Goal: Task Accomplishment & Management: Use online tool/utility

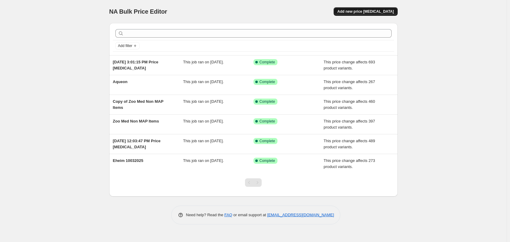
click at [372, 11] on span "Add new price [MEDICAL_DATA]" at bounding box center [365, 11] width 56 height 5
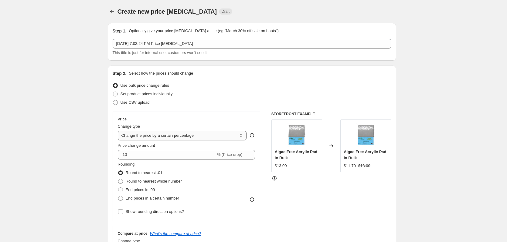
click at [177, 140] on select "Change the price to a certain amount Change the price by a certain amount Chang…" at bounding box center [182, 136] width 129 height 10
select select "pc"
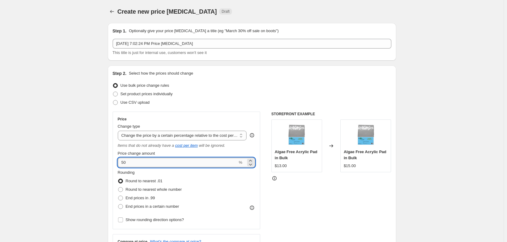
click at [177, 160] on input "50" at bounding box center [178, 163] width 120 height 10
type input "30"
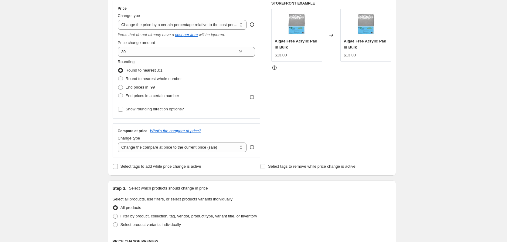
scroll to position [121, 0]
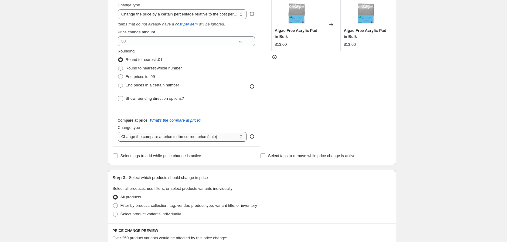
click at [171, 137] on select "Change the compare at price to the current price (sale) Change the compare at p…" at bounding box center [182, 137] width 129 height 10
select select "no_change"
click at [119, 132] on select "Change the compare at price to the current price (sale) Change the compare at p…" at bounding box center [182, 137] width 129 height 10
click at [81, 145] on div "Create new price [MEDICAL_DATA]. This page is ready Create new price [MEDICAL_D…" at bounding box center [251, 187] width 503 height 616
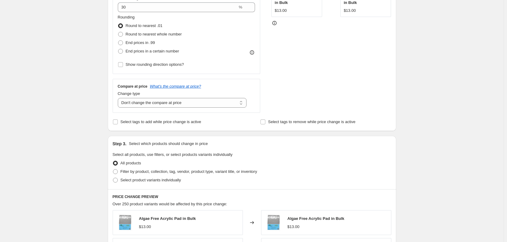
scroll to position [212, 0]
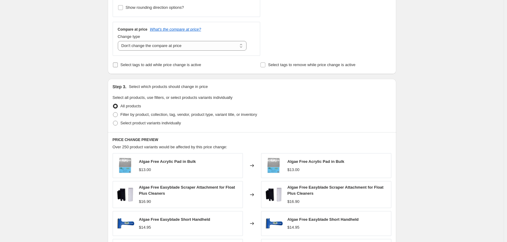
click at [175, 67] on span "Select tags to add while price change is active" at bounding box center [160, 64] width 81 height 5
click at [118, 67] on input "Select tags to add while price change is active" at bounding box center [115, 64] width 5 height 5
checkbox input "true"
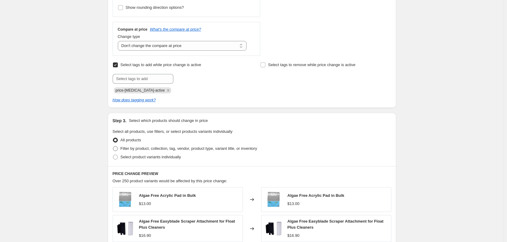
click at [157, 149] on span "Filter by product, collection, tag, vendor, product type, variant title, or inv…" at bounding box center [188, 148] width 137 height 5
click at [113, 147] on input "Filter by product, collection, tag, vendor, product type, variant title, or inv…" at bounding box center [113, 146] width 0 height 0
radio input "true"
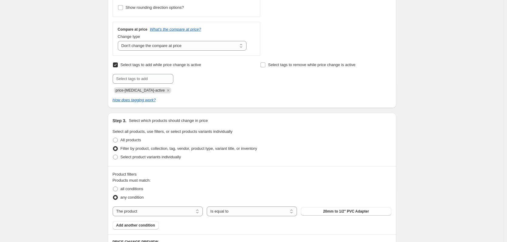
scroll to position [303, 0]
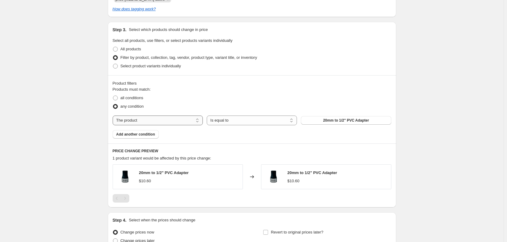
click at [175, 125] on select "The product The product's collection The product's tag The product's vendor The…" at bounding box center [158, 121] width 90 height 10
select select "tag"
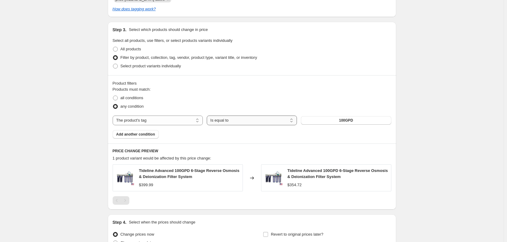
click at [251, 120] on select "Is equal to Is not equal to" at bounding box center [252, 121] width 90 height 10
select select "not_equal"
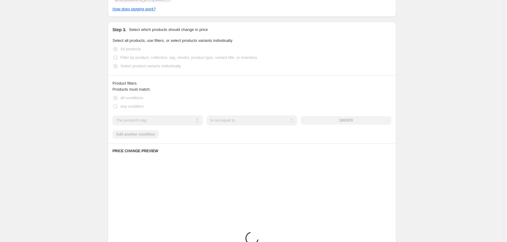
click at [334, 123] on div "100GPD" at bounding box center [346, 120] width 90 height 8
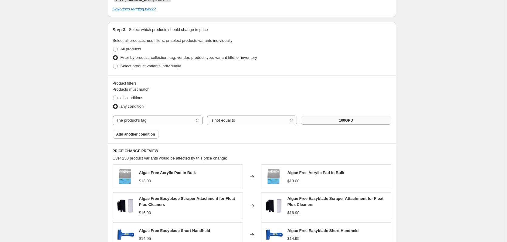
click at [335, 122] on button "100GPD" at bounding box center [346, 120] width 90 height 8
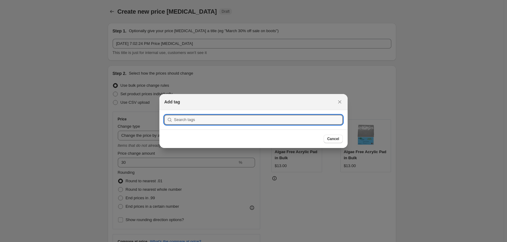
scroll to position [0, 0]
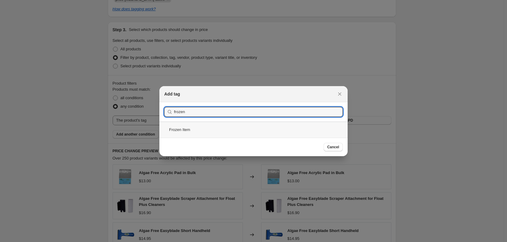
type input "frozen"
click at [228, 131] on div "Frozen Item" at bounding box center [253, 130] width 188 height 16
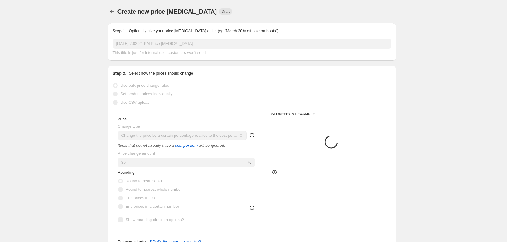
scroll to position [303, 0]
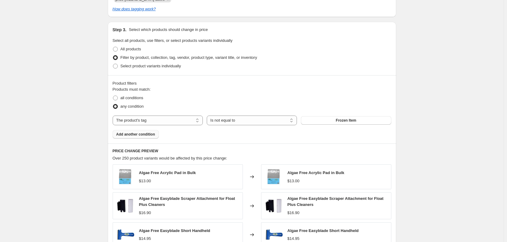
click at [142, 137] on span "Add another condition" at bounding box center [135, 134] width 39 height 5
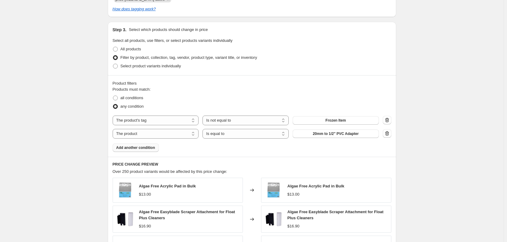
click at [147, 148] on span "Add another condition" at bounding box center [135, 147] width 39 height 5
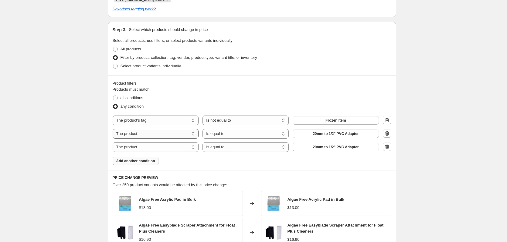
click at [157, 135] on select "The product The product's collection The product's tag The product's vendor The…" at bounding box center [156, 134] width 86 height 10
select select "tag"
click at [324, 133] on button "100GPD" at bounding box center [335, 134] width 86 height 8
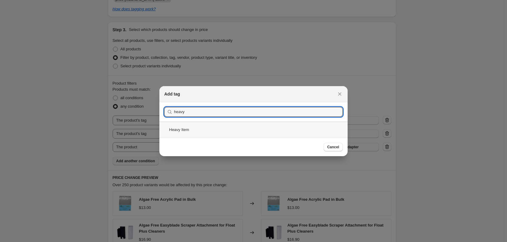
type input "heavy"
click at [225, 131] on div "Heavy Item" at bounding box center [253, 130] width 188 height 16
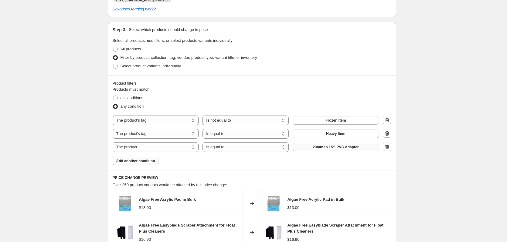
click at [323, 147] on span "20mm to 1/2" PVC Adapter" at bounding box center [335, 147] width 46 height 5
click at [154, 147] on select "The product The product's collection The product's tag The product's vendor The…" at bounding box center [156, 147] width 86 height 10
select select "tag"
click at [319, 148] on button "100GPD" at bounding box center [335, 147] width 86 height 8
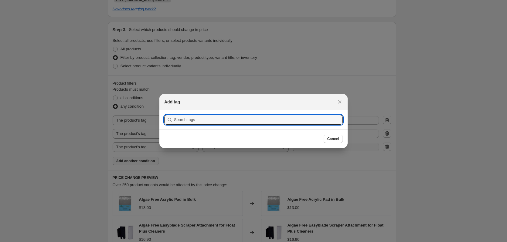
scroll to position [0, 0]
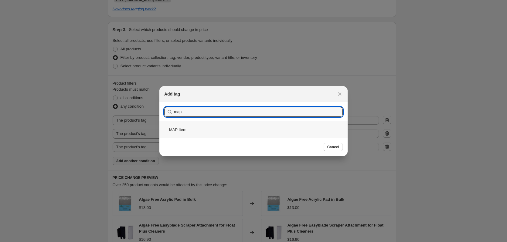
type input "map"
click at [221, 132] on div "MAP Item" at bounding box center [253, 130] width 188 height 16
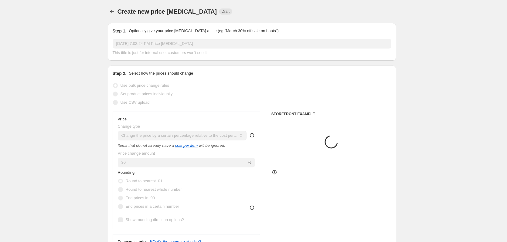
scroll to position [303, 0]
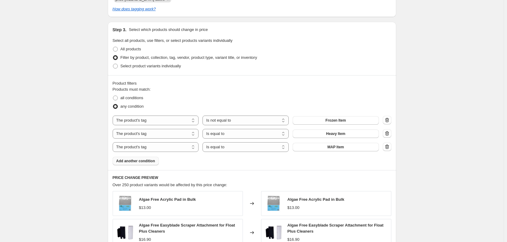
click at [128, 161] on span "Add another condition" at bounding box center [135, 161] width 39 height 5
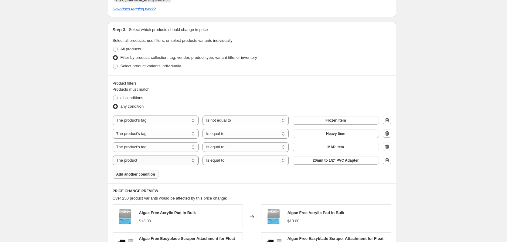
click at [156, 163] on select "The product The product's collection The product's tag The product's vendor The…" at bounding box center [156, 161] width 86 height 10
select select "tag"
click at [325, 163] on button "100GPD" at bounding box center [335, 160] width 86 height 8
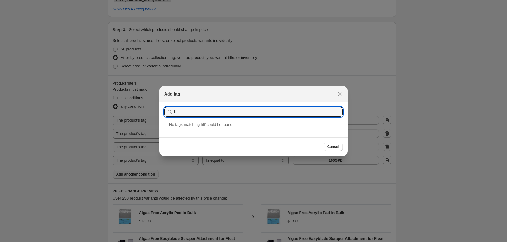
type input "l"
type input "g"
type input "l"
type input "L"
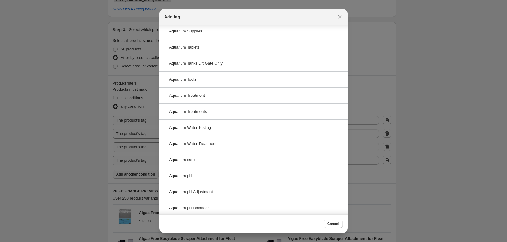
scroll to position [455, 0]
type input "Aquarium"
click at [243, 65] on div "Aquarium Tanks Lift Gate Only" at bounding box center [253, 64] width 188 height 16
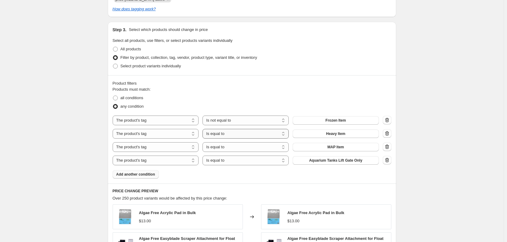
click at [234, 136] on select "Is equal to Is not equal to" at bounding box center [245, 134] width 86 height 10
select select "not_equal"
click at [236, 147] on select "Is equal to Is not equal to" at bounding box center [245, 147] width 86 height 10
select select "not_equal"
click at [238, 160] on select "Is equal to Is not equal to" at bounding box center [245, 161] width 86 height 10
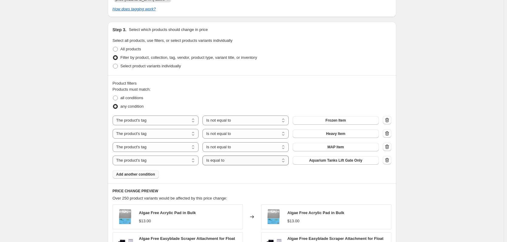
select select "not_equal"
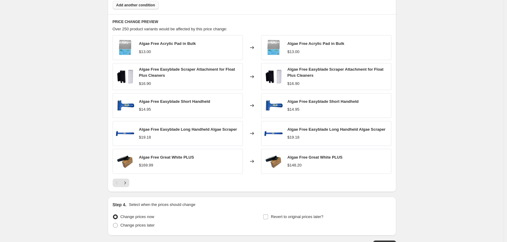
scroll to position [517, 0]
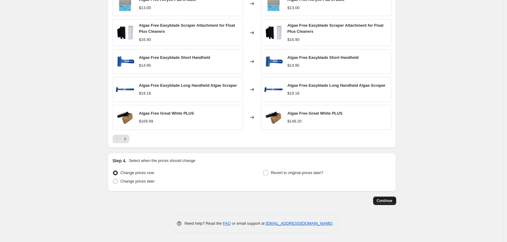
click at [391, 200] on span "Continue" at bounding box center [384, 200] width 16 height 5
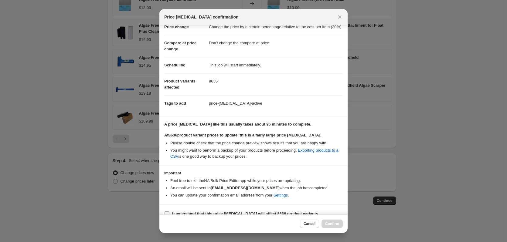
scroll to position [32, 0]
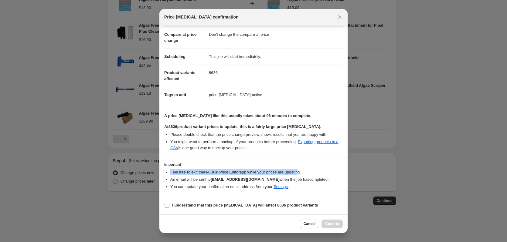
drag, startPoint x: 169, startPoint y: 173, endPoint x: 296, endPoint y: 174, distance: 127.4
click at [296, 174] on ul "Feel free to exit the NA Bulk Price Editor app while your prices are updating. …" at bounding box center [253, 179] width 178 height 21
click at [242, 174] on li "Feel free to exit the NA Bulk Price Editor app while your prices are updating." at bounding box center [256, 172] width 172 height 6
click at [206, 204] on b "I understand that this price [MEDICAL_DATA] will affect 8636 product variants" at bounding box center [245, 205] width 146 height 5
click at [169, 204] on input "I understand that this price [MEDICAL_DATA] will affect 8636 product variants" at bounding box center [166, 205] width 5 height 5
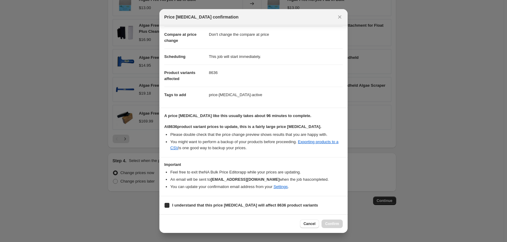
checkbox input "true"
click at [337, 221] on button "Confirm" at bounding box center [331, 224] width 21 height 8
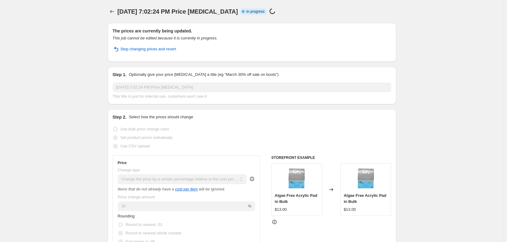
drag, startPoint x: 65, startPoint y: 124, endPoint x: 72, endPoint y: 131, distance: 9.4
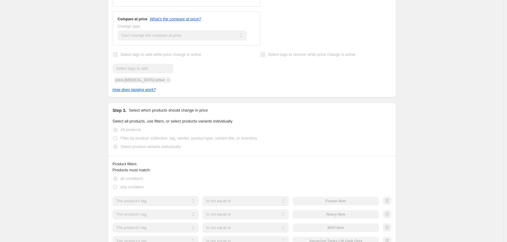
scroll to position [273, 0]
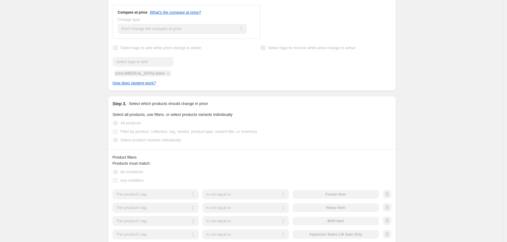
click at [422, 123] on div "[DATE] 7:02:24 PM Price [MEDICAL_DATA]. This page is ready [DATE] 7:02:24 PM Pr…" at bounding box center [251, 121] width 503 height 789
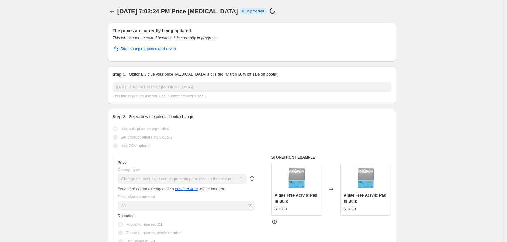
scroll to position [0, 0]
